Goal: Use online tool/utility: Utilize a website feature to perform a specific function

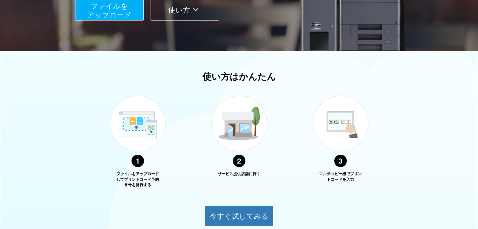
scroll to position [179, 0]
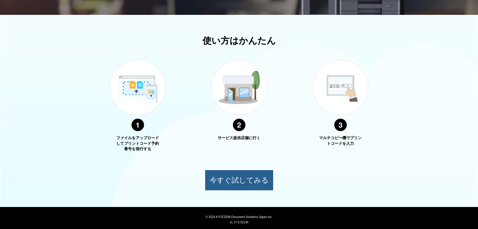
click at [234, 178] on button "今すぐ試してみる" at bounding box center [239, 180] width 69 height 21
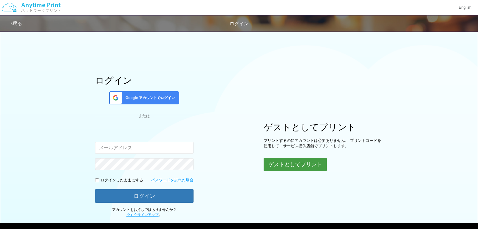
click at [298, 168] on button "ゲストとしてプリント" at bounding box center [294, 164] width 63 height 13
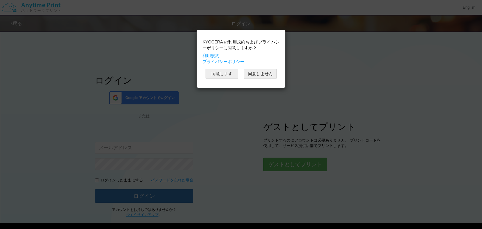
click at [229, 74] on button "同意します" at bounding box center [222, 74] width 33 height 10
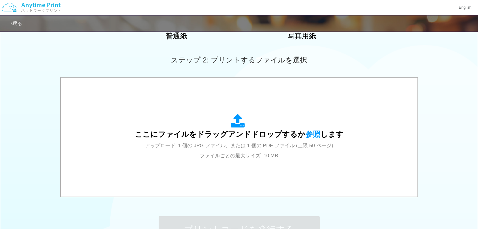
scroll to position [119, 0]
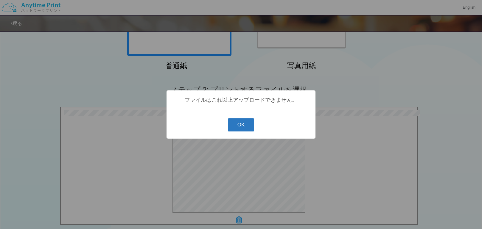
drag, startPoint x: 244, startPoint y: 127, endPoint x: 283, endPoint y: 132, distance: 39.4
click at [245, 127] on button "OK" at bounding box center [241, 125] width 27 height 13
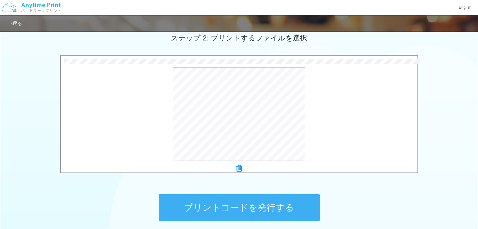
scroll to position [164, 0]
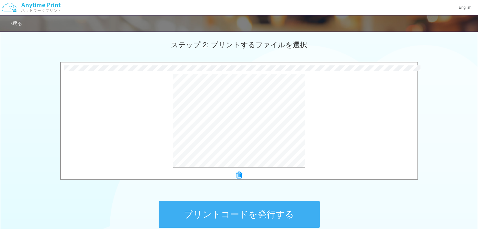
click at [247, 213] on button "プリントコードを発行する" at bounding box center [239, 214] width 161 height 27
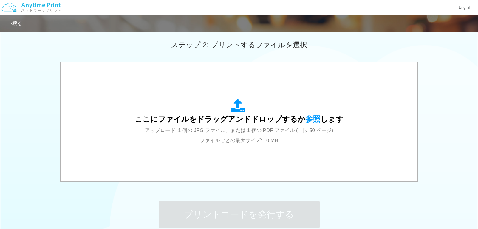
scroll to position [0, 0]
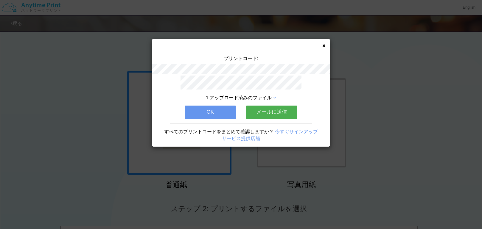
click at [231, 106] on button "OK" at bounding box center [210, 112] width 51 height 13
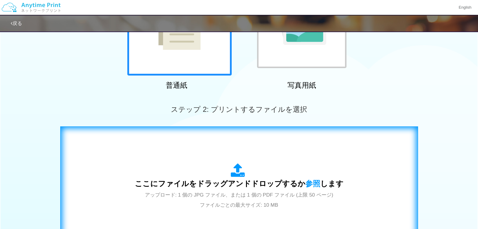
scroll to position [149, 0]
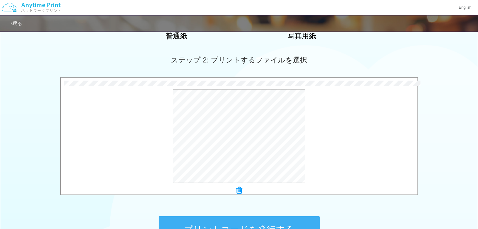
click at [240, 221] on button "プリントコードを発行する" at bounding box center [239, 230] width 161 height 27
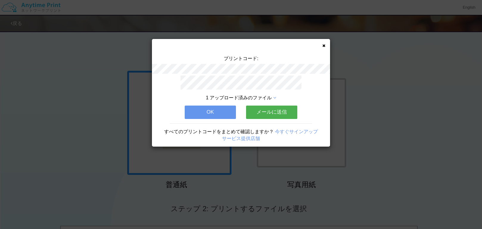
drag, startPoint x: 316, startPoint y: 40, endPoint x: 318, endPoint y: 45, distance: 6.0
click at [316, 40] on div "プリントコード: 1 アップロード済みのファイル OK メールに送信 すべてのプリントコードをまとめて確認しますか？ 今すぐサインアップ サービス提供店舗" at bounding box center [241, 93] width 178 height 108
click at [324, 45] on icon at bounding box center [323, 46] width 3 height 4
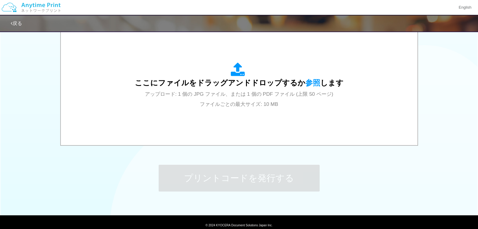
scroll to position [224, 0]
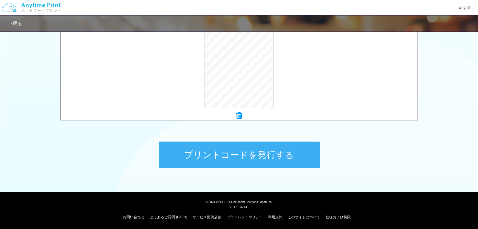
click at [282, 162] on button "プリントコードを発行する" at bounding box center [239, 155] width 161 height 27
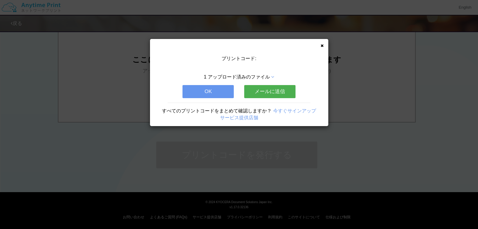
scroll to position [0, 0]
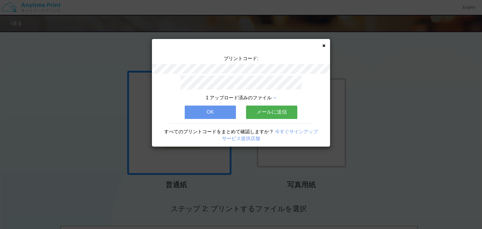
click at [322, 46] on icon at bounding box center [323, 46] width 3 height 4
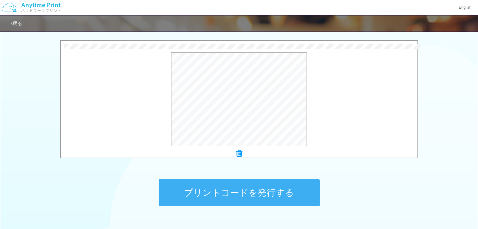
scroll to position [209, 0]
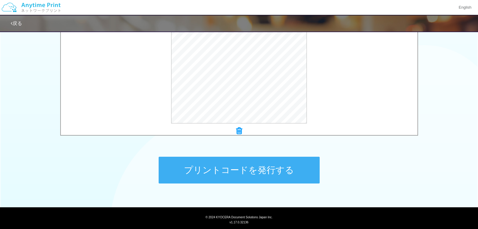
click at [246, 172] on button "プリントコードを発行する" at bounding box center [239, 170] width 161 height 27
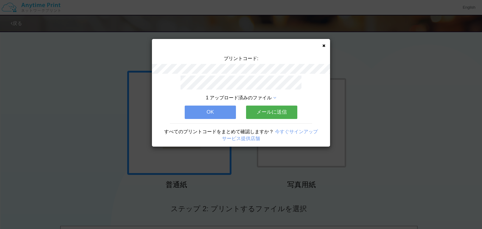
click at [323, 46] on icon at bounding box center [323, 46] width 3 height 4
